Goal: Task Accomplishment & Management: Use online tool/utility

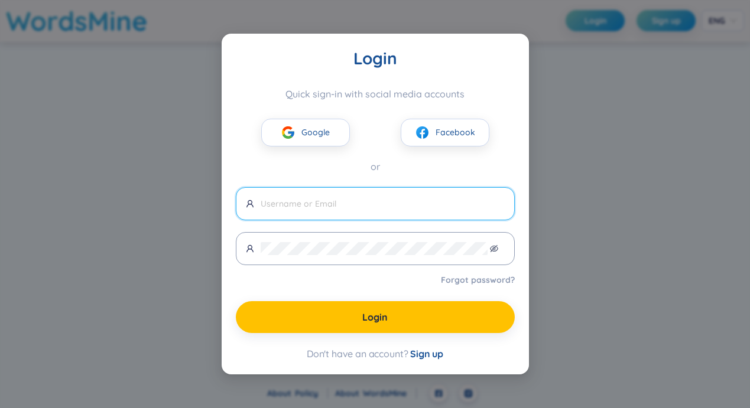
paste input "[EMAIL_ADDRESS][DOMAIN_NAME]"
type input "[EMAIL_ADDRESS][DOMAIN_NAME]"
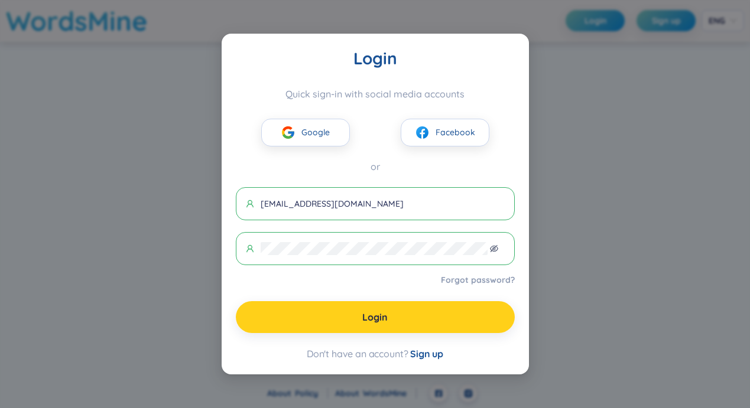
click at [356, 327] on button "Login" at bounding box center [375, 317] width 279 height 32
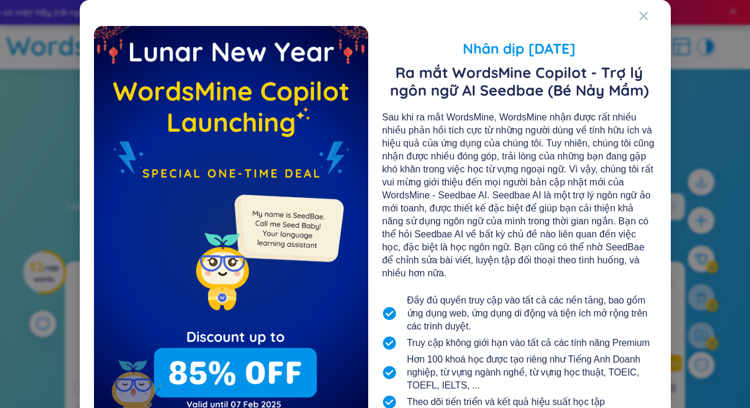
drag, startPoint x: 490, startPoint y: 120, endPoint x: 540, endPoint y: 246, distance: 136.1
click at [541, 246] on div "Sau khi ra mắt WordsMine, WordsMine nhận được rất nhiều nhiều phản hồi tích cực…" at bounding box center [519, 195] width 274 height 169
click at [641, 17] on icon "Close" at bounding box center [643, 15] width 9 height 9
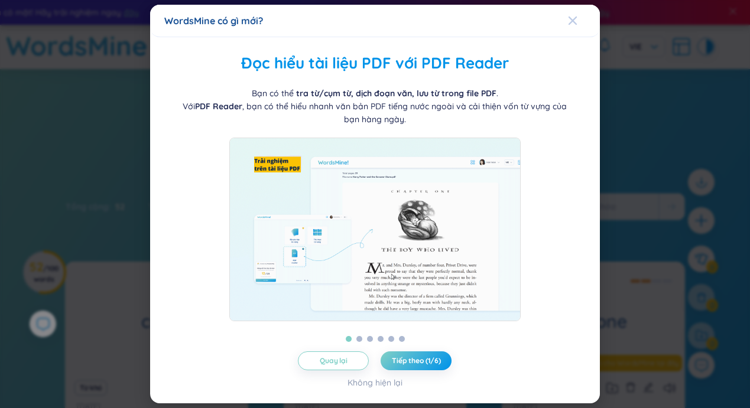
click at [575, 16] on icon "Close" at bounding box center [573, 20] width 8 height 8
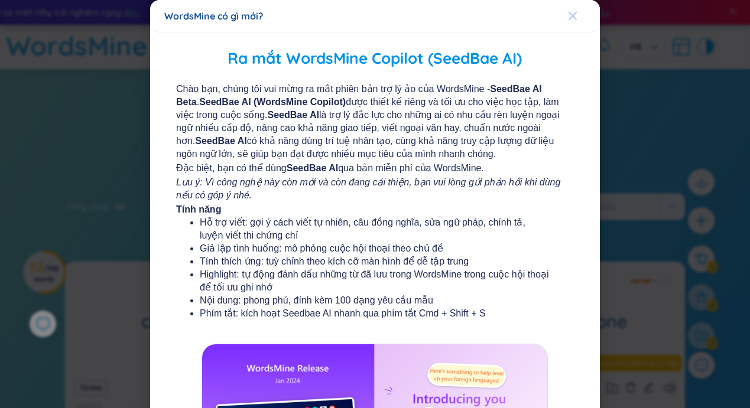
click at [570, 18] on icon "Close" at bounding box center [573, 16] width 8 height 8
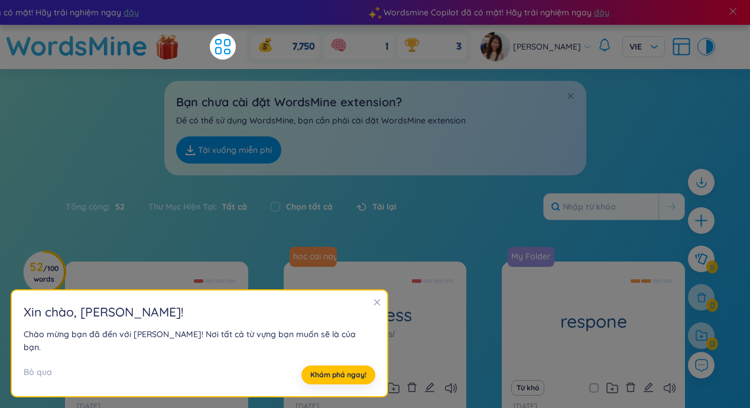
click at [373, 306] on icon "close" at bounding box center [376, 303] width 7 height 7
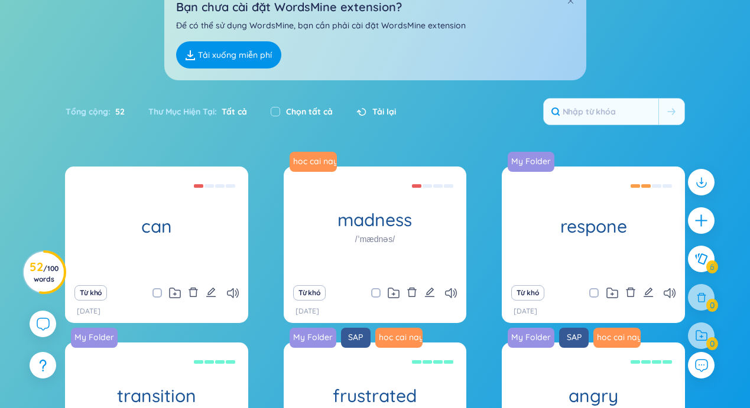
scroll to position [285, 0]
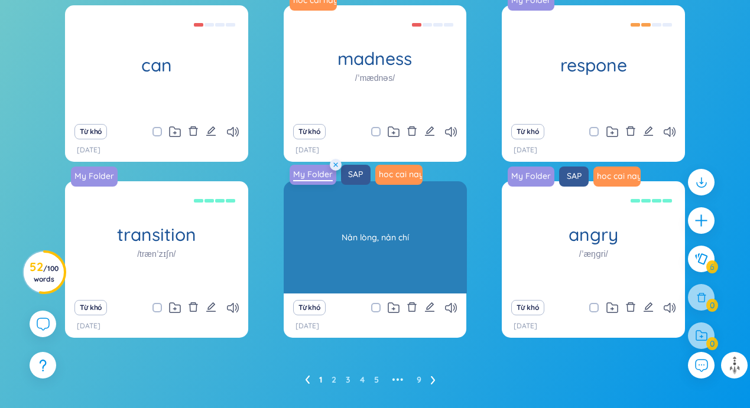
click at [314, 176] on link "My Folder" at bounding box center [312, 174] width 49 height 12
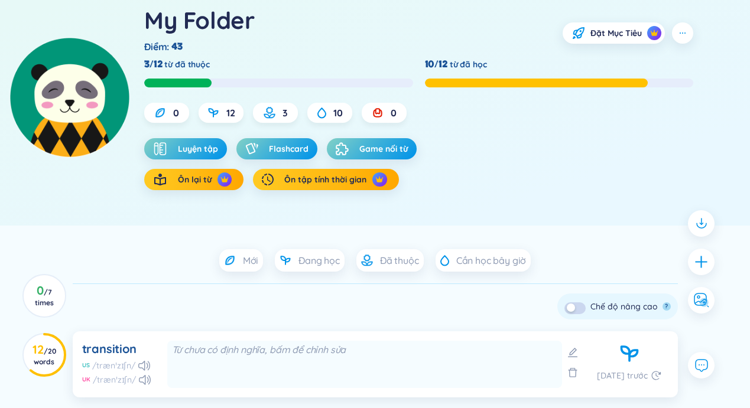
scroll to position [88, 0]
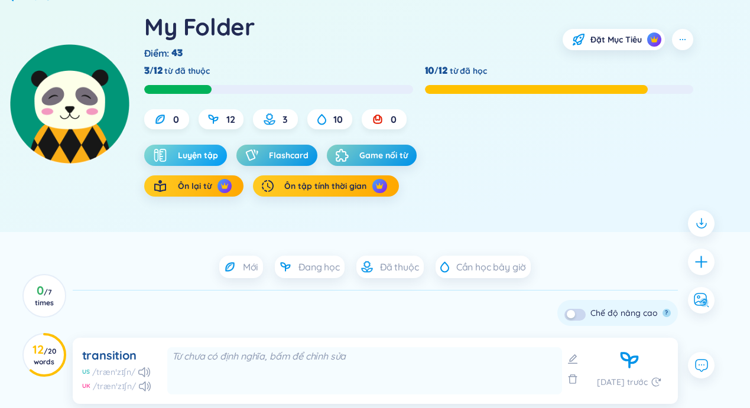
click at [223, 163] on button "Luyện tập" at bounding box center [185, 155] width 83 height 21
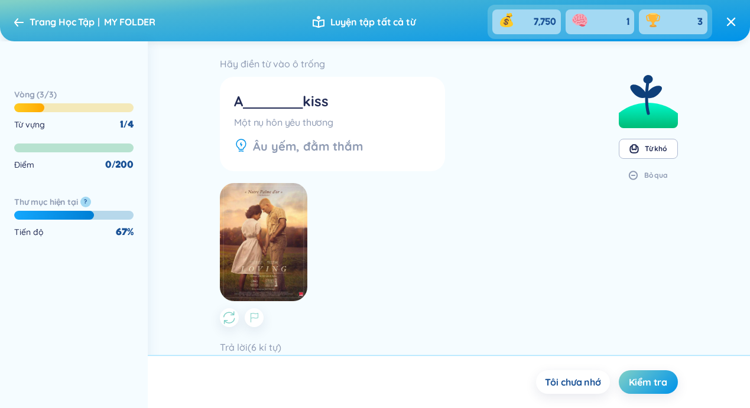
click at [20, 23] on icon at bounding box center [18, 22] width 9 height 9
